Goal: Task Accomplishment & Management: Manage account settings

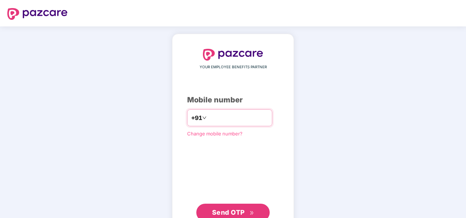
type input "**********"
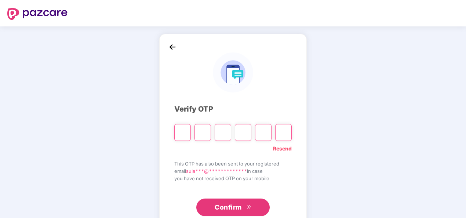
paste input "*"
type input "*"
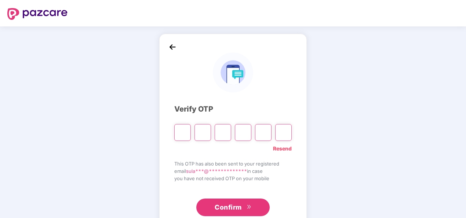
type input "*"
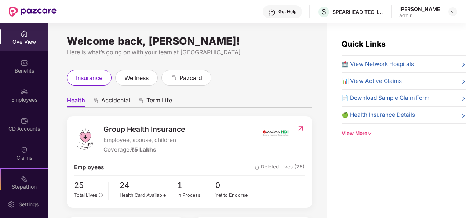
click at [397, 82] on span "📊 View Active Claims" at bounding box center [371, 81] width 60 height 9
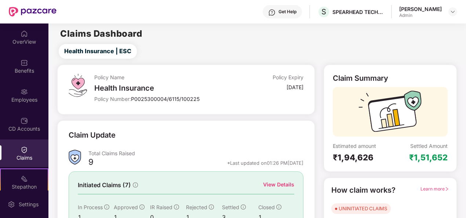
scroll to position [69, 0]
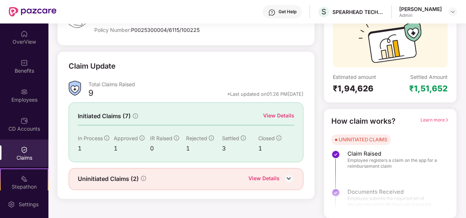
click at [288, 175] on img at bounding box center [288, 178] width 11 height 11
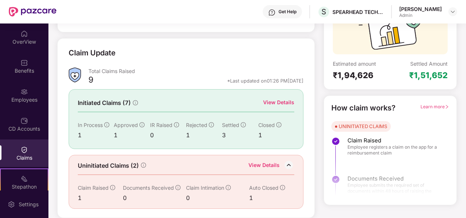
scroll to position [89, 0]
click at [288, 98] on div "View Details" at bounding box center [278, 102] width 31 height 8
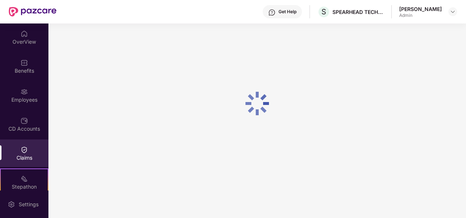
scroll to position [23, 0]
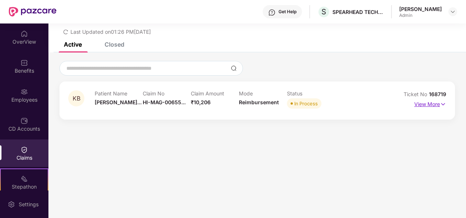
click at [434, 103] on p "View More" at bounding box center [430, 103] width 32 height 10
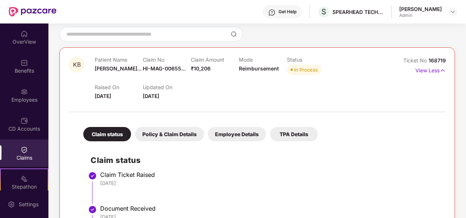
scroll to position [58, 0]
click at [168, 134] on div "Policy & Claim Details" at bounding box center [169, 134] width 69 height 14
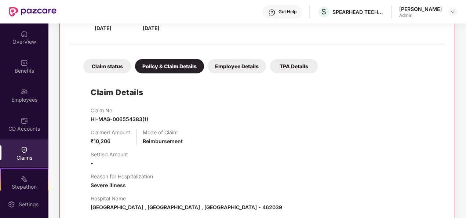
scroll to position [126, 0]
click at [248, 61] on div "Employee Details" at bounding box center [237, 66] width 58 height 14
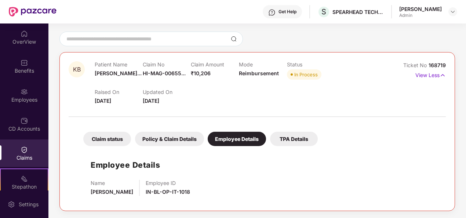
scroll to position [33, 0]
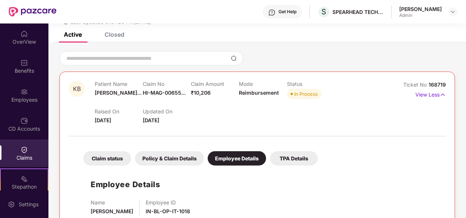
click at [123, 160] on div "Claim status" at bounding box center [107, 158] width 48 height 14
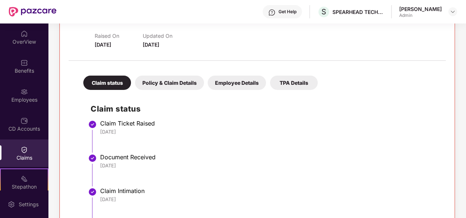
scroll to position [107, 0]
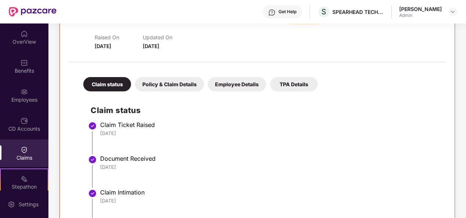
click at [185, 76] on div "Claim status Policy & Claim Details Employee Details TPA Details" at bounding box center [197, 81] width 242 height 22
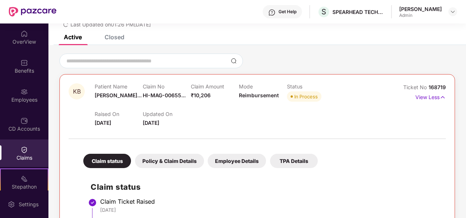
scroll to position [0, 0]
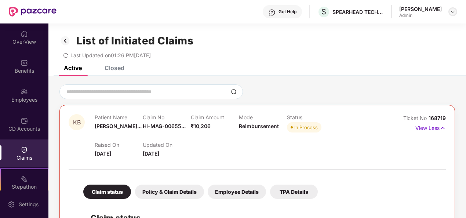
click at [452, 12] on img at bounding box center [453, 12] width 6 height 6
click at [289, 67] on div "Active Closed" at bounding box center [256, 71] width 417 height 10
click at [121, 71] on div "Closed" at bounding box center [115, 67] width 20 height 7
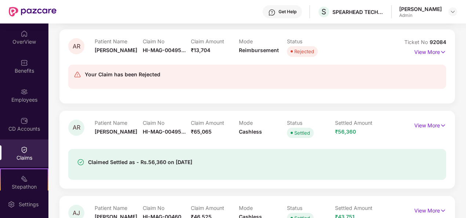
scroll to position [321, 0]
click at [422, 53] on p "View More" at bounding box center [430, 51] width 32 height 10
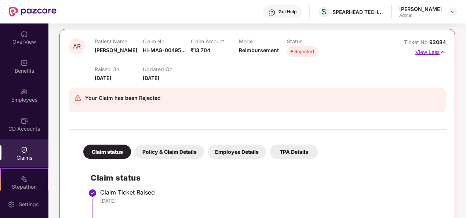
click at [421, 52] on p "View Less" at bounding box center [430, 51] width 30 height 10
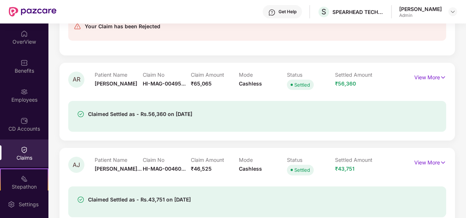
scroll to position [384, 0]
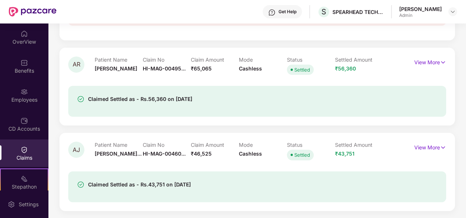
click at [183, 192] on div at bounding box center [139, 191] width 103 height 4
click at [431, 148] on p "View More" at bounding box center [430, 147] width 32 height 10
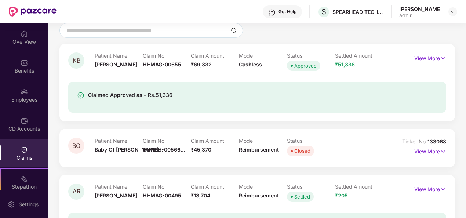
scroll to position [0, 0]
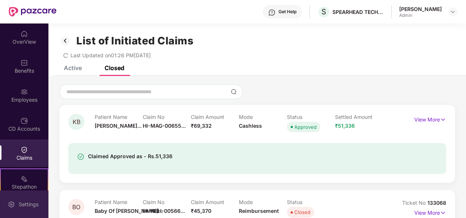
click at [36, 205] on div "Settings" at bounding box center [29, 204] width 24 height 7
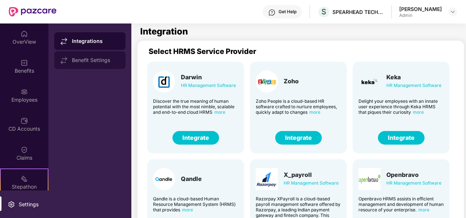
click at [92, 56] on div "Benefit Settings" at bounding box center [89, 60] width 71 height 18
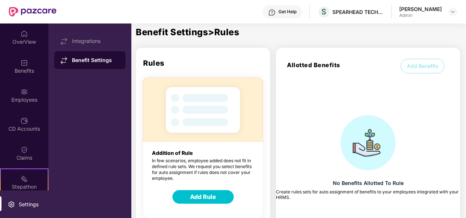
scroll to position [0, 0]
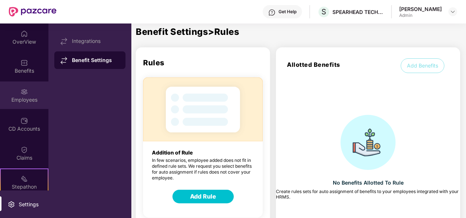
click at [31, 103] on div "Employees" at bounding box center [24, 95] width 48 height 28
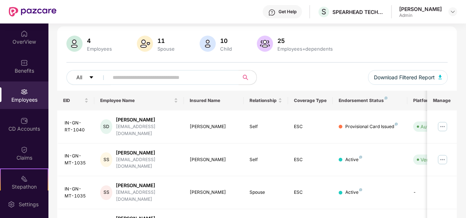
scroll to position [44, 0]
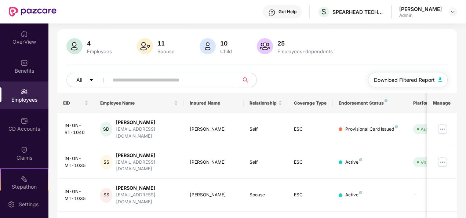
click at [440, 78] on img "button" at bounding box center [440, 79] width 4 height 4
click at [278, 74] on div "All Download Filtered Report" at bounding box center [256, 83] width 381 height 21
click at [133, 81] on input "text" at bounding box center [171, 79] width 116 height 11
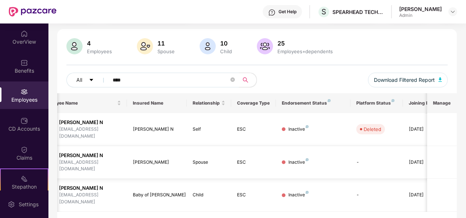
scroll to position [0, 76]
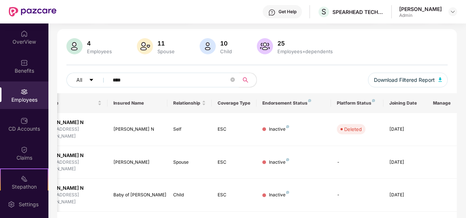
type input "****"
